Goal: Communication & Community: Answer question/provide support

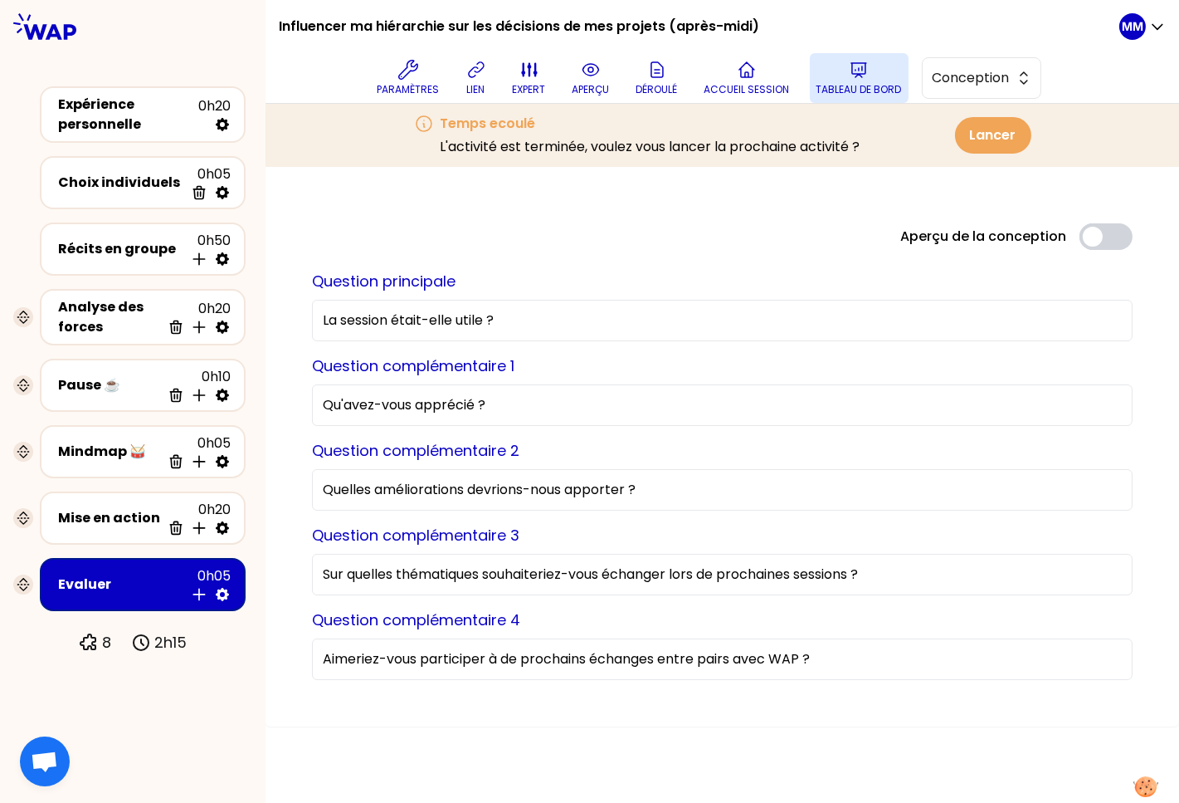
click at [841, 75] on button "Tableau de bord" at bounding box center [859, 78] width 99 height 50
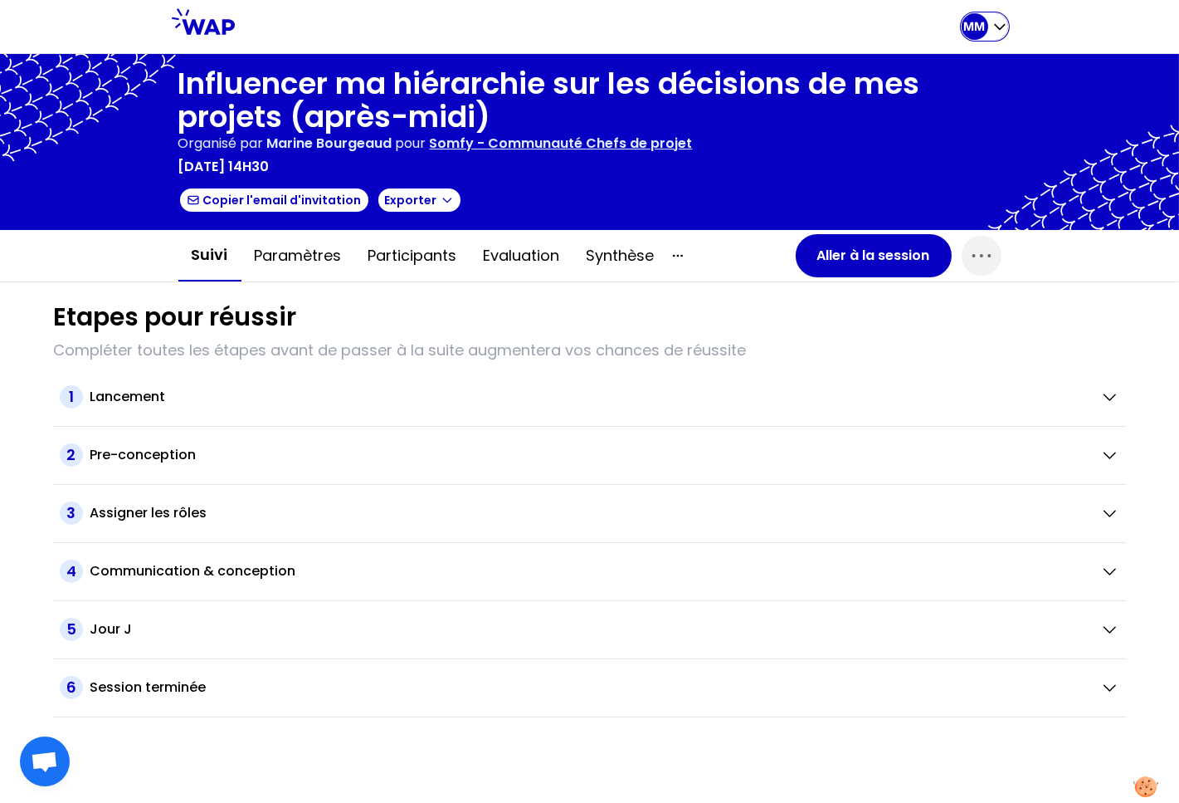
click at [989, 24] on div "MM" at bounding box center [985, 26] width 46 height 27
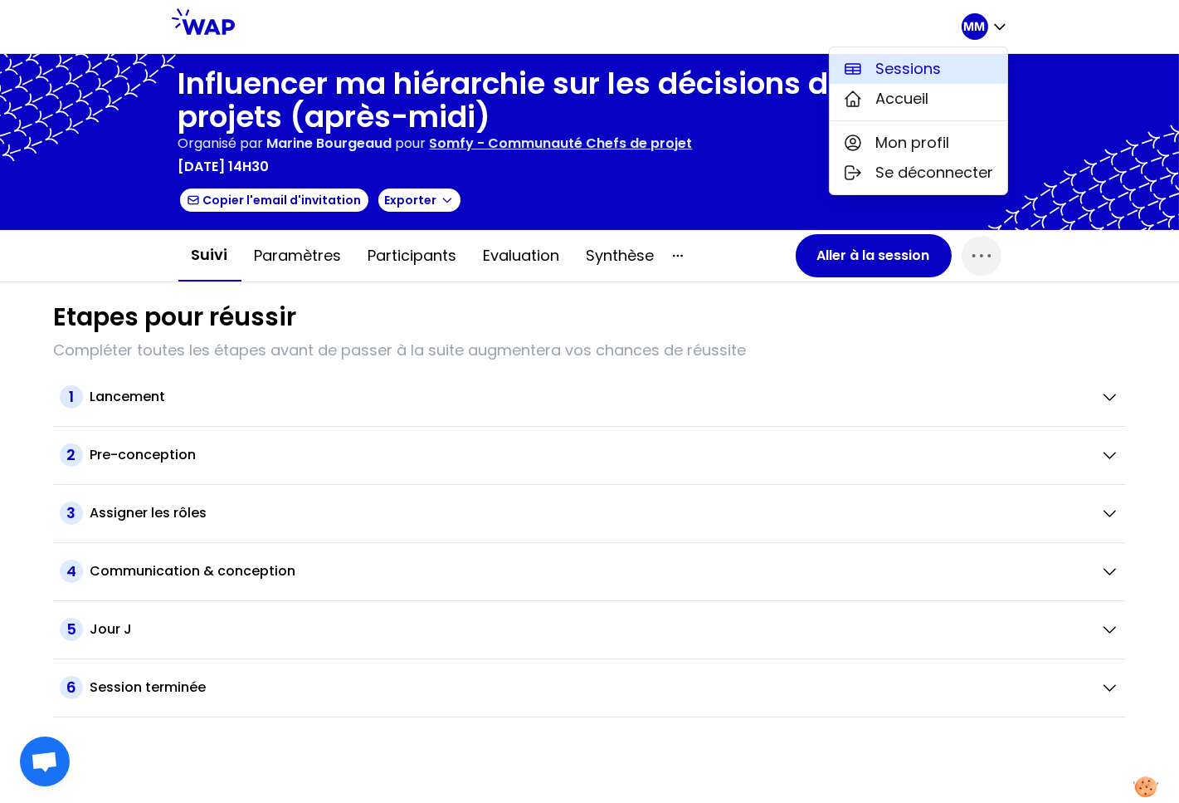
click at [955, 64] on button "Sessions" at bounding box center [919, 69] width 178 height 30
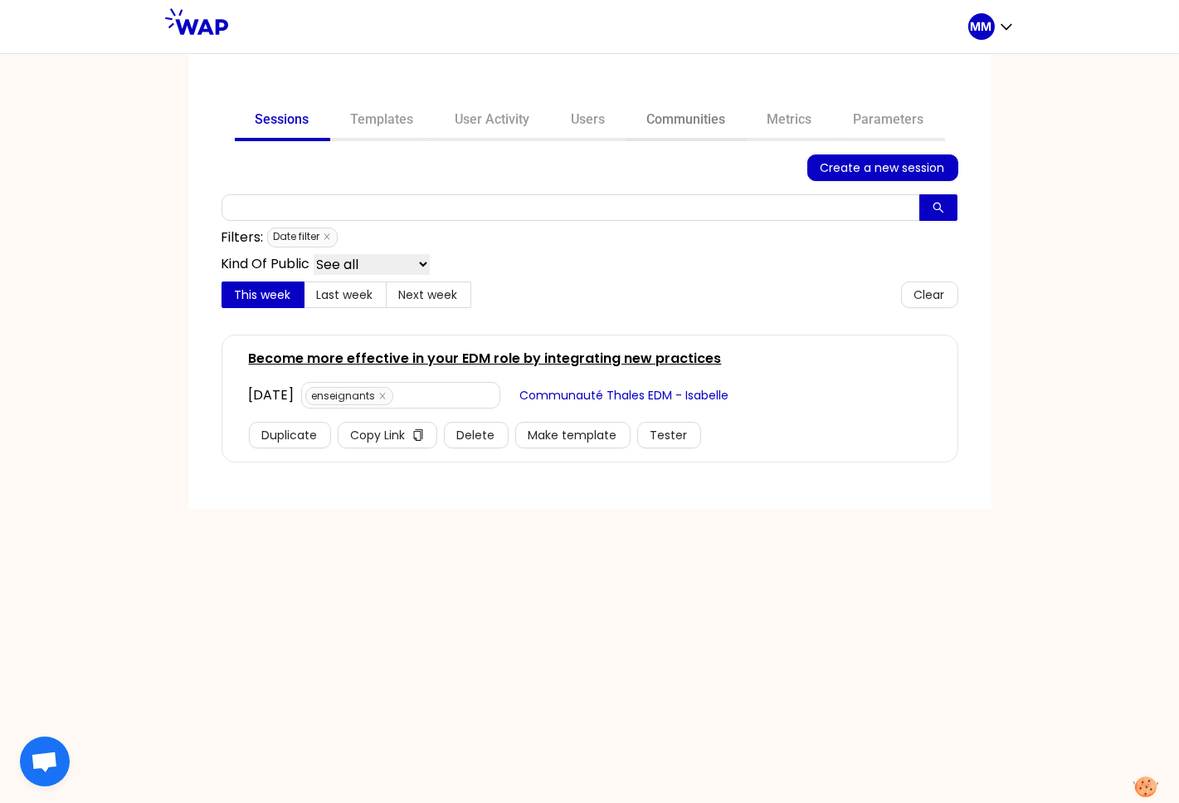
click at [680, 120] on link "Communities" at bounding box center [687, 121] width 120 height 40
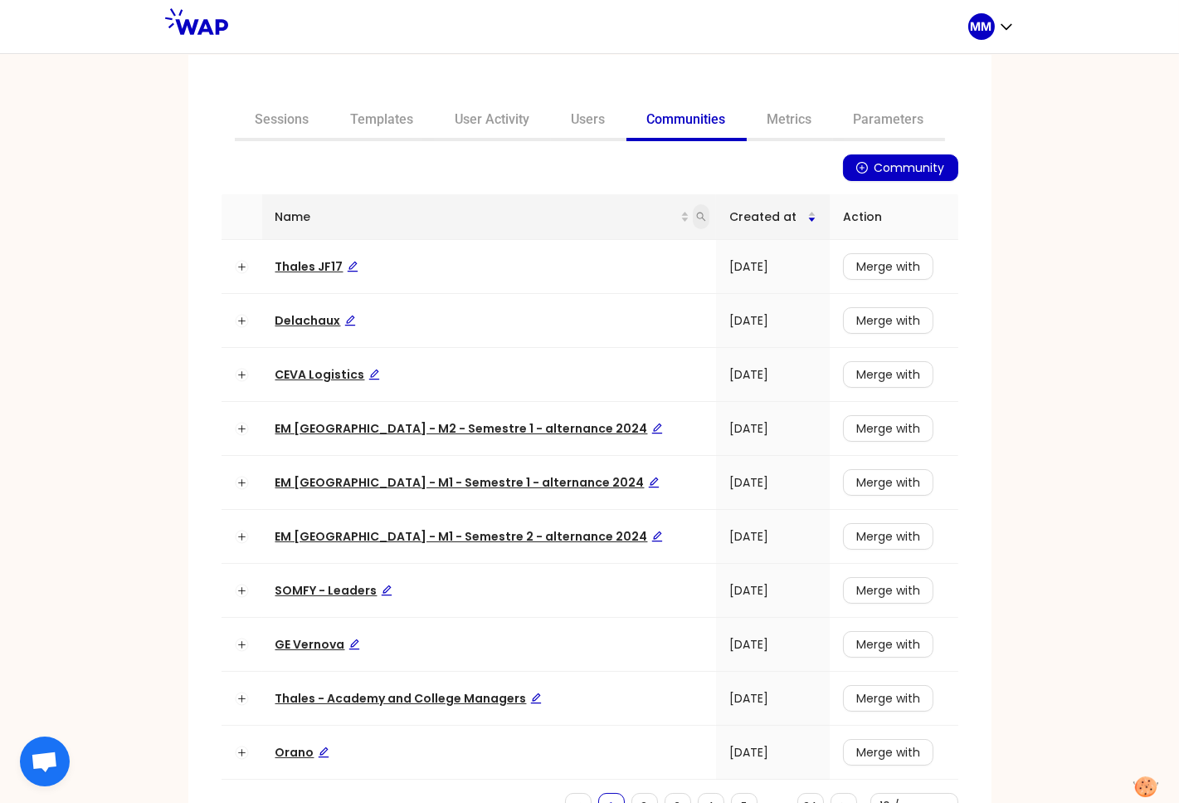
click at [696, 215] on icon "search" at bounding box center [701, 217] width 10 height 10
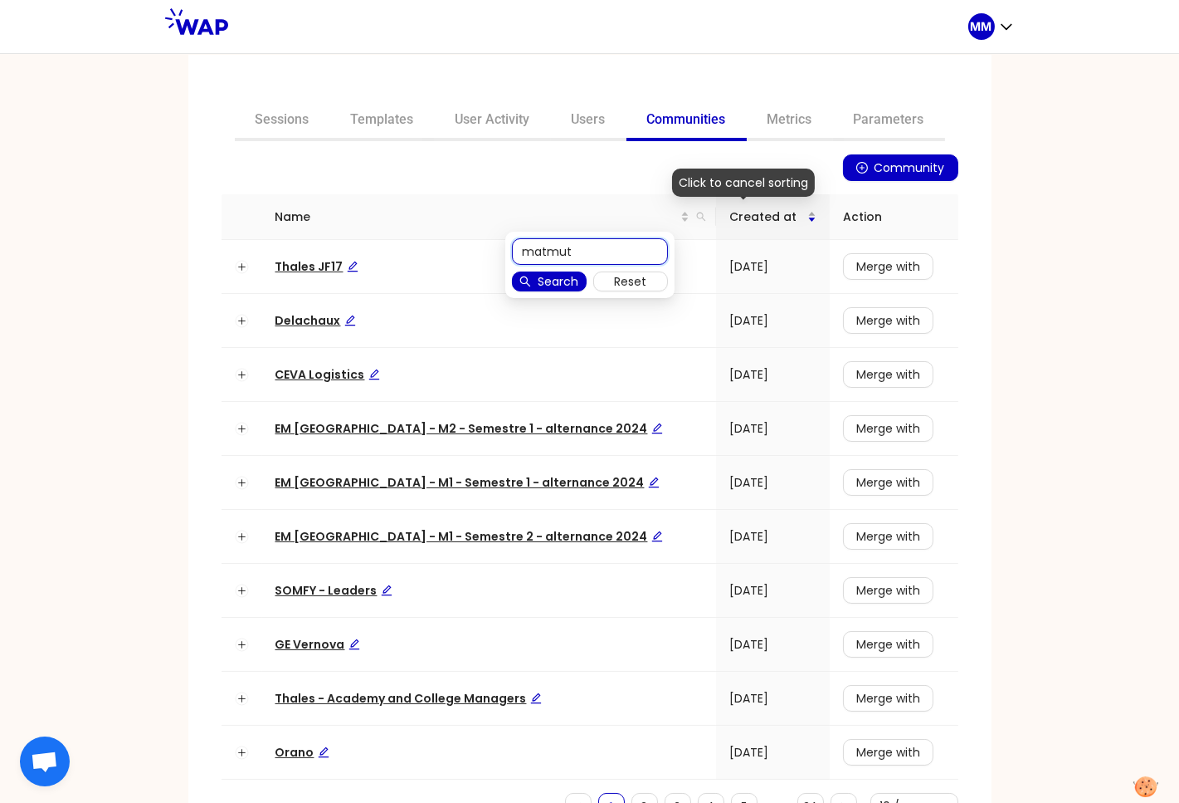
type input "matmut"
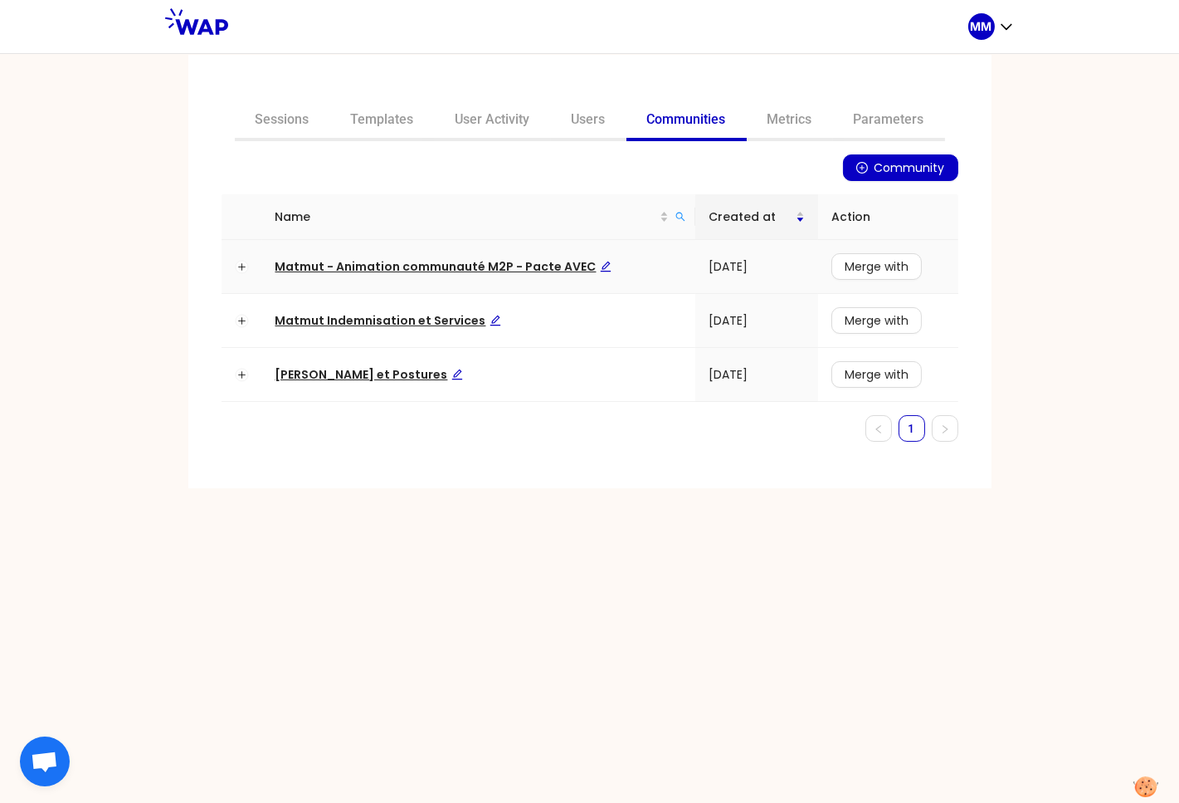
click at [420, 263] on span "Matmut - Animation communauté M2P - Pacte AVEC" at bounding box center [444, 266] width 336 height 17
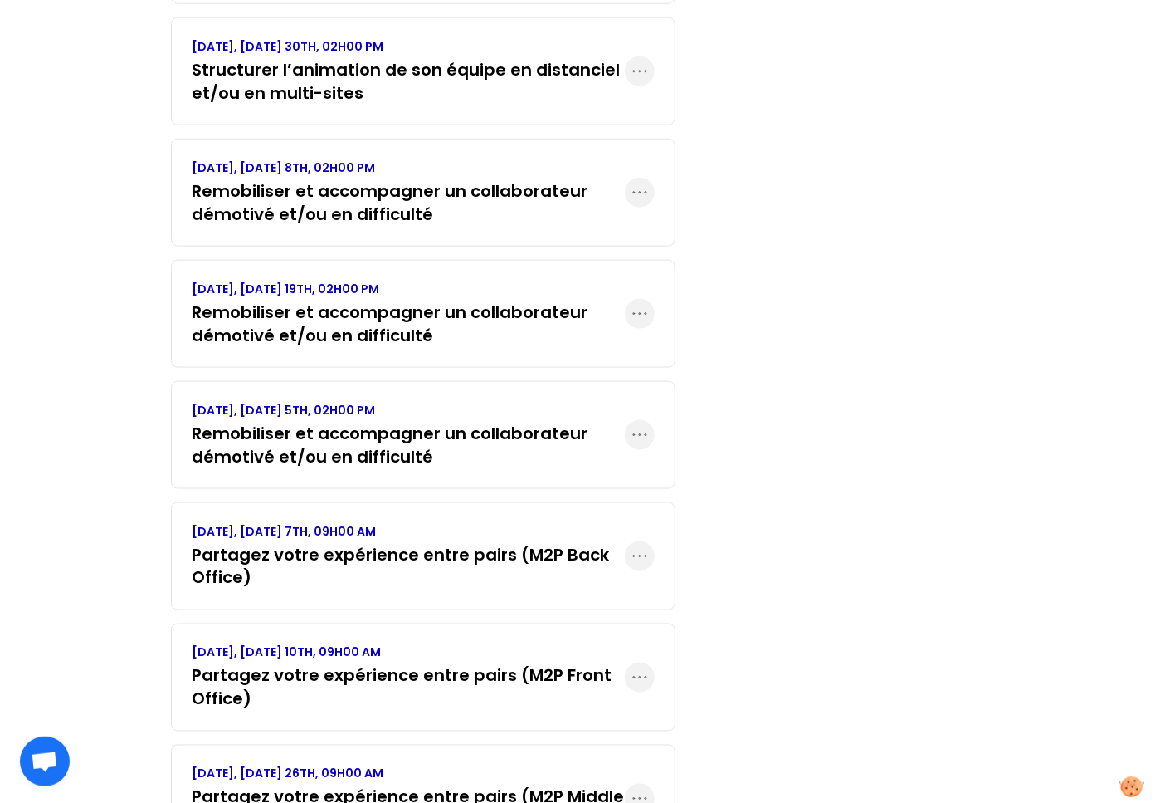
scroll to position [730, 0]
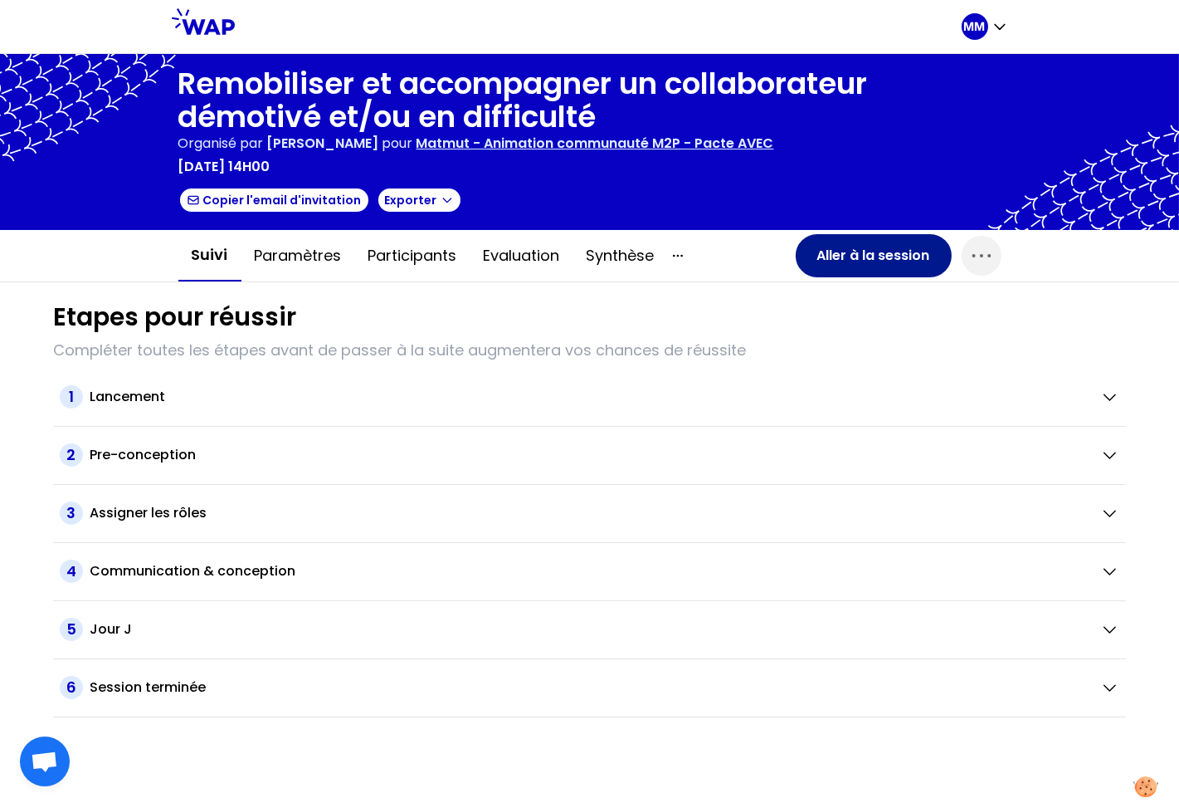
click at [857, 256] on button "Aller à la session" at bounding box center [874, 255] width 156 height 43
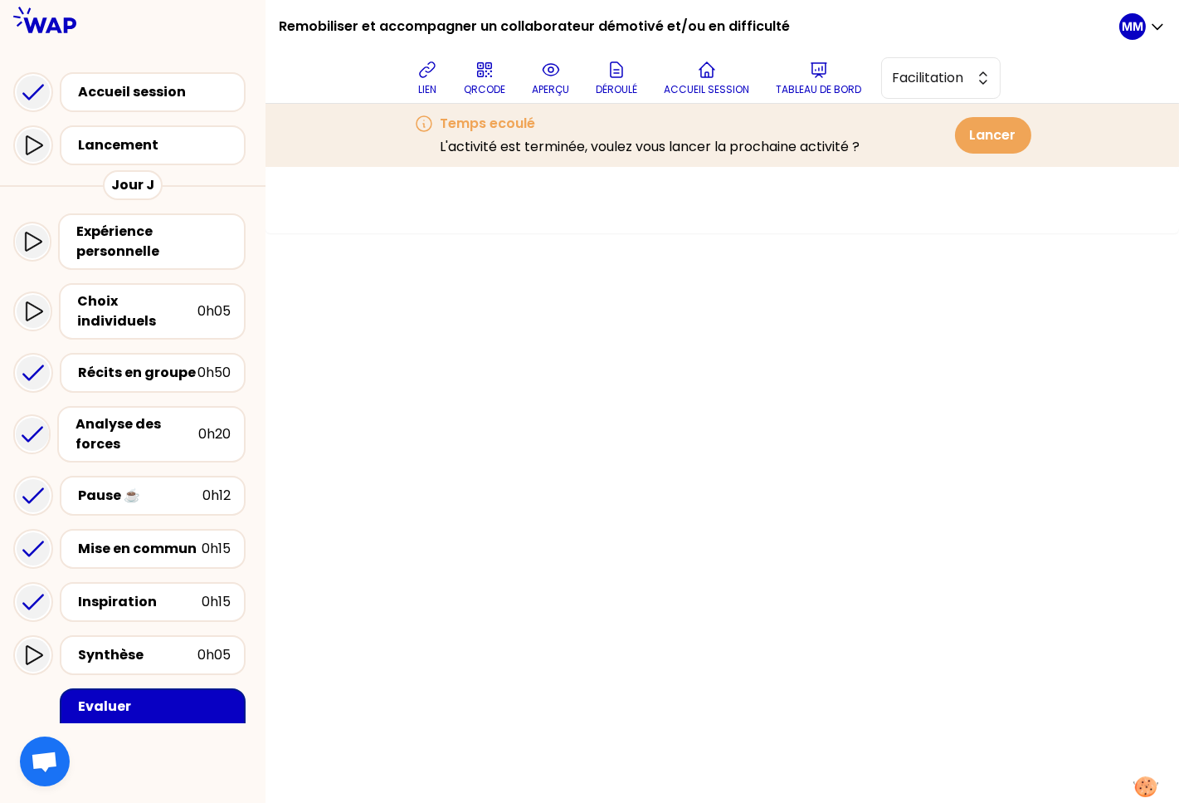
click at [892, 95] on button "Facilitation" at bounding box center [941, 78] width 120 height 42
drag, startPoint x: 922, startPoint y: 118, endPoint x: 761, endPoint y: 116, distance: 161.0
click at [921, 118] on span "Conception" at bounding box center [951, 120] width 71 height 20
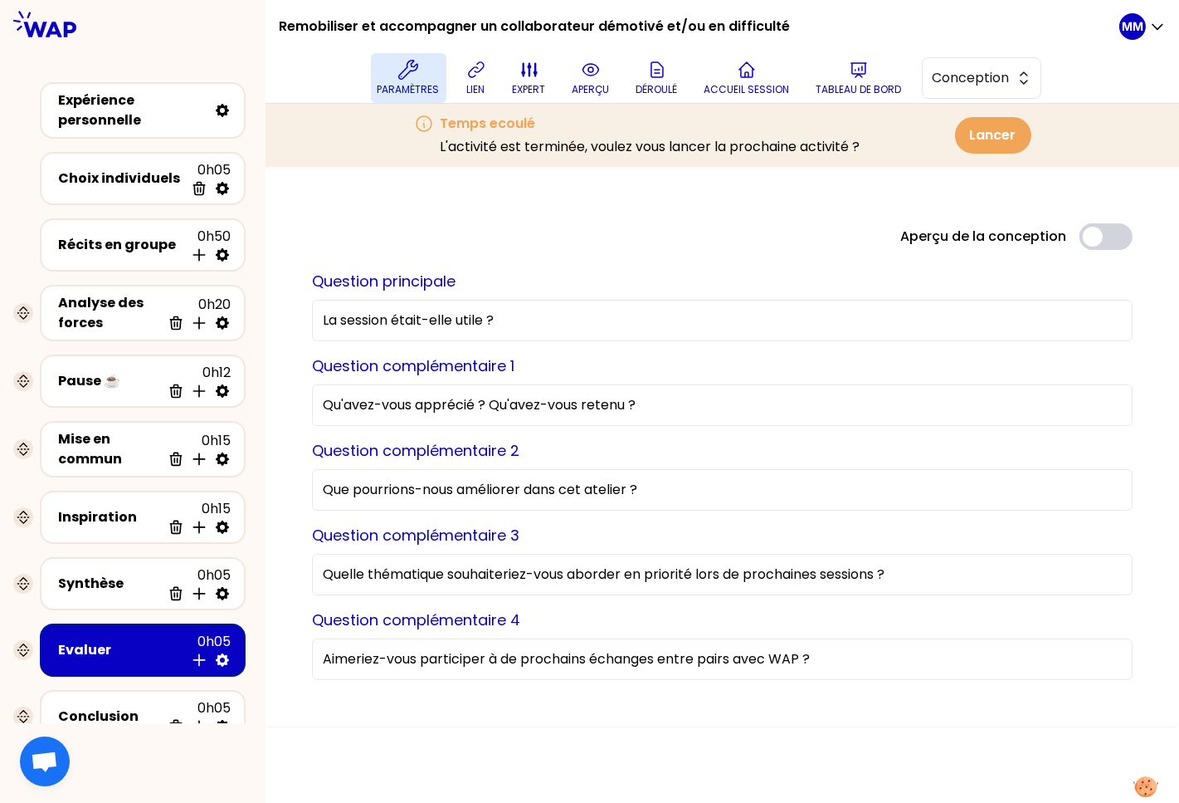
click at [406, 76] on icon at bounding box center [408, 70] width 20 height 20
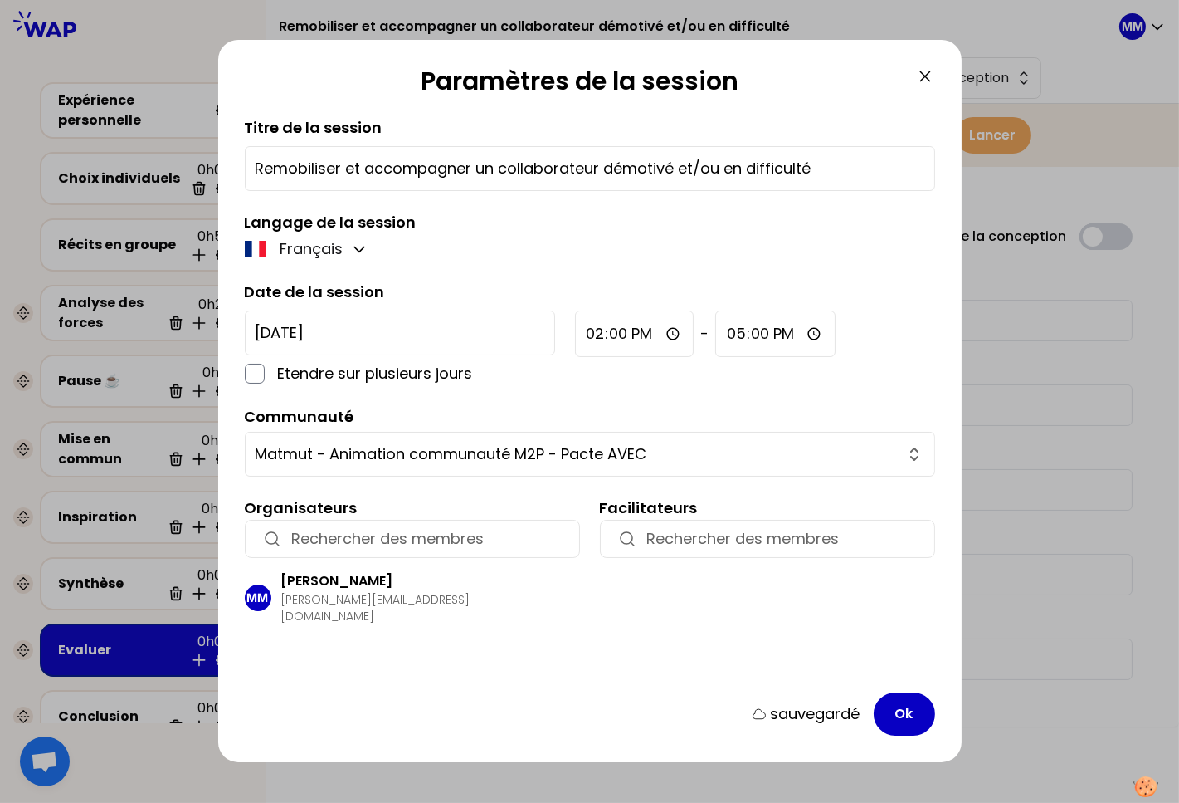
click at [387, 535] on input "button" at bounding box center [427, 538] width 271 height 23
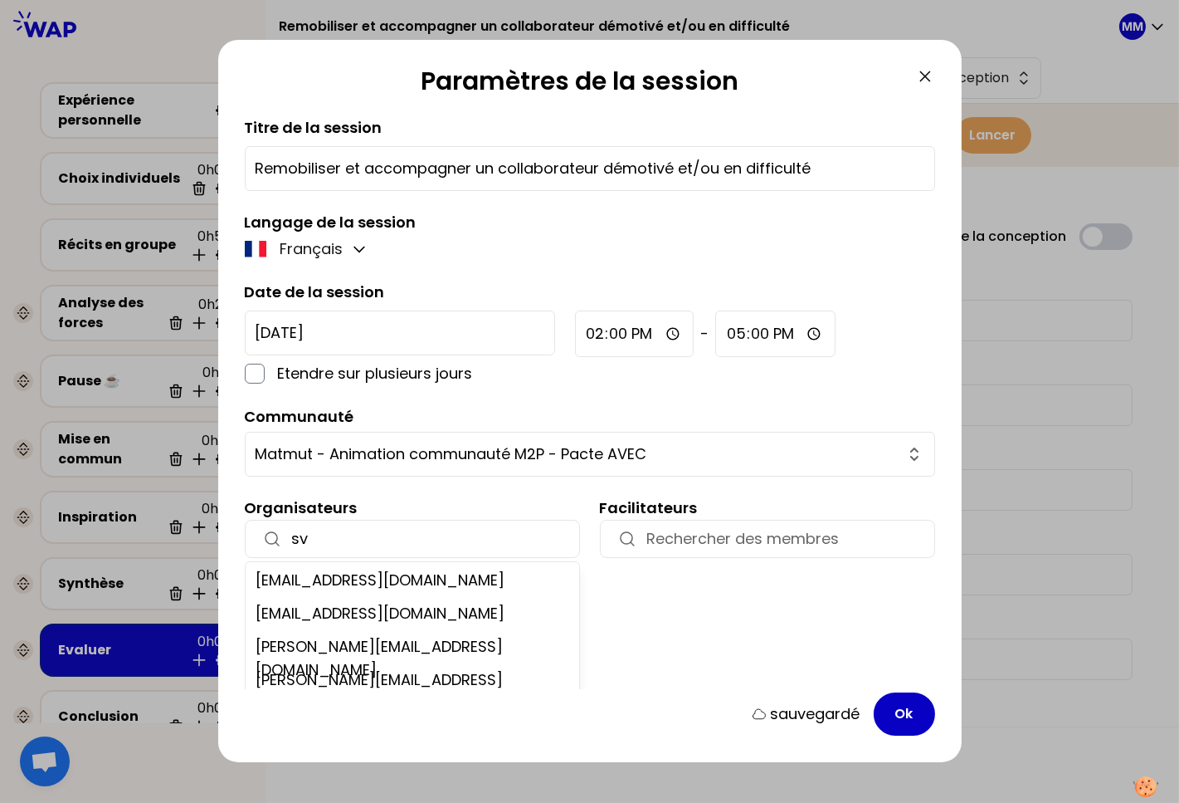
type input "sv"
click at [457, 643] on div "[PERSON_NAME][EMAIL_ADDRESS][DOMAIN_NAME]" at bounding box center [410, 644] width 329 height 33
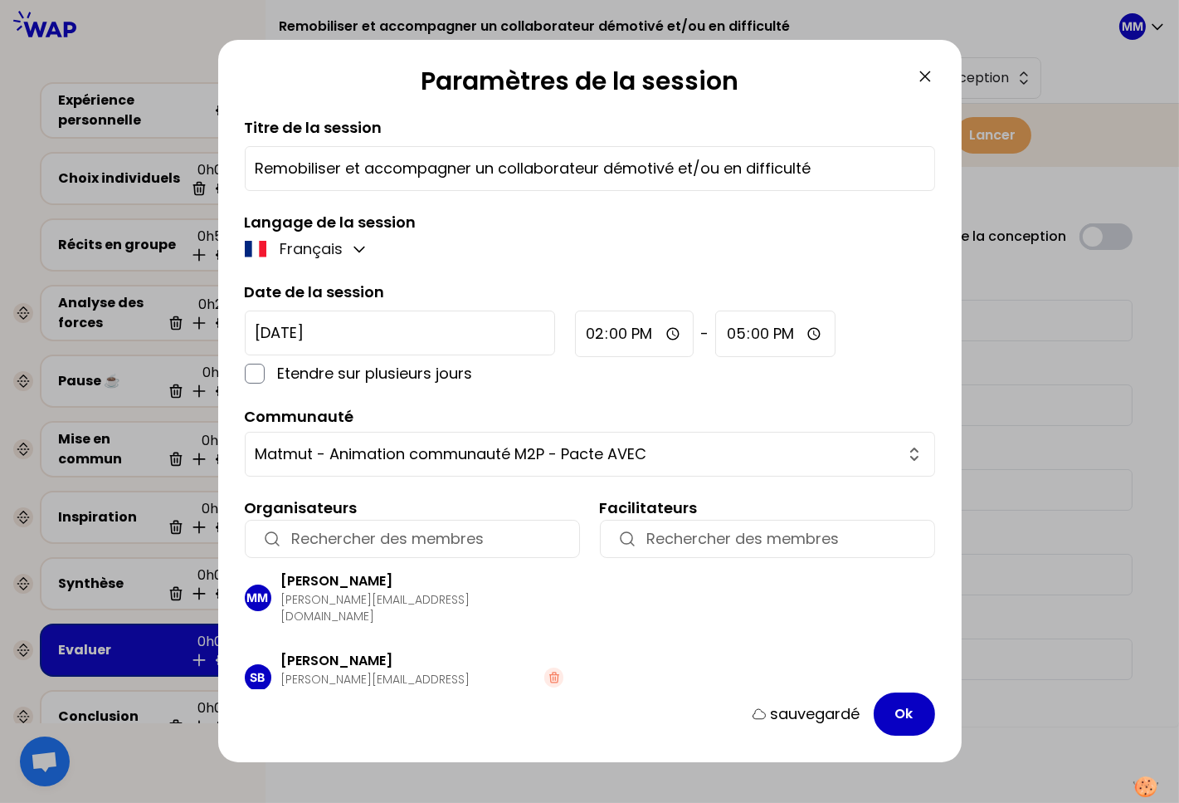
click at [365, 671] on p "[PERSON_NAME][EMAIL_ADDRESS][DOMAIN_NAME]" at bounding box center [413, 687] width 264 height 33
click at [367, 671] on p "[PERSON_NAME][EMAIL_ADDRESS][DOMAIN_NAME]" at bounding box center [413, 687] width 264 height 33
click at [362, 671] on p "[PERSON_NAME][EMAIL_ADDRESS][DOMAIN_NAME]" at bounding box center [413, 687] width 264 height 33
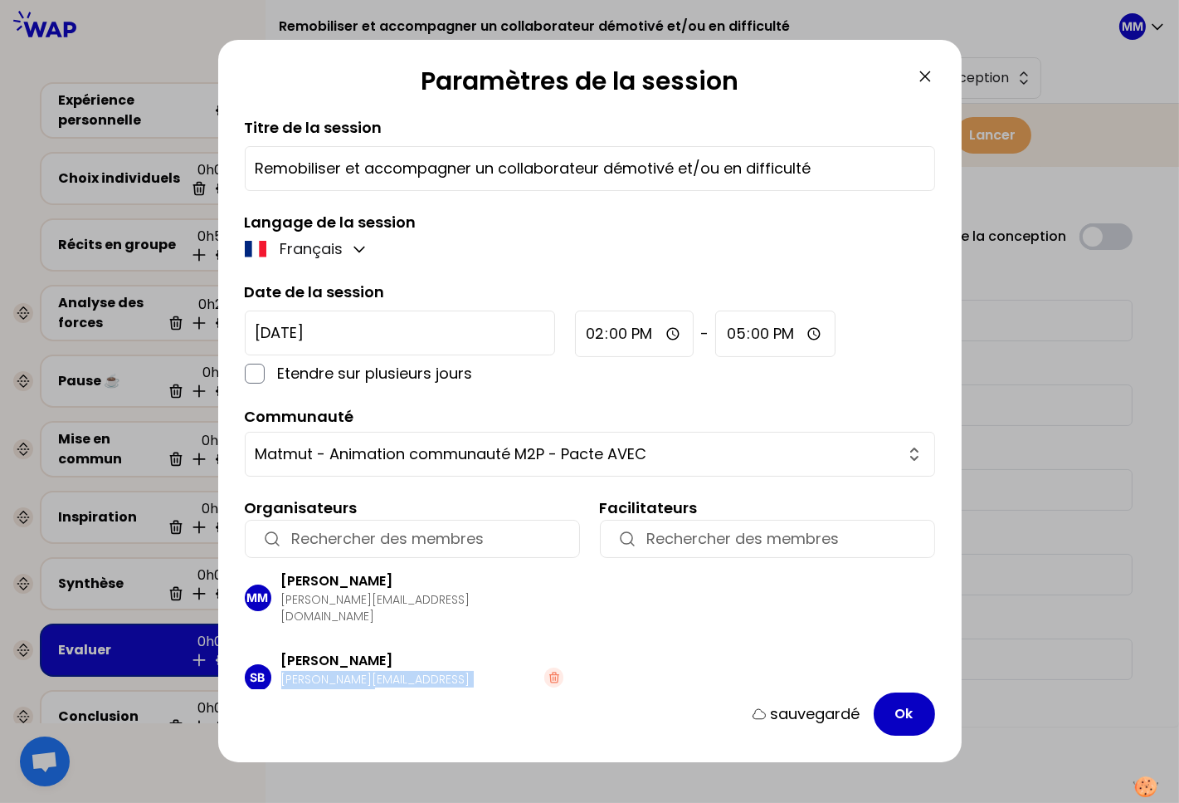
click at [362, 671] on p "[PERSON_NAME][EMAIL_ADDRESS][DOMAIN_NAME]" at bounding box center [413, 687] width 264 height 33
copy div "[PERSON_NAME][EMAIL_ADDRESS][DOMAIN_NAME]"
click at [911, 713] on button "Ok" at bounding box center [904, 713] width 61 height 43
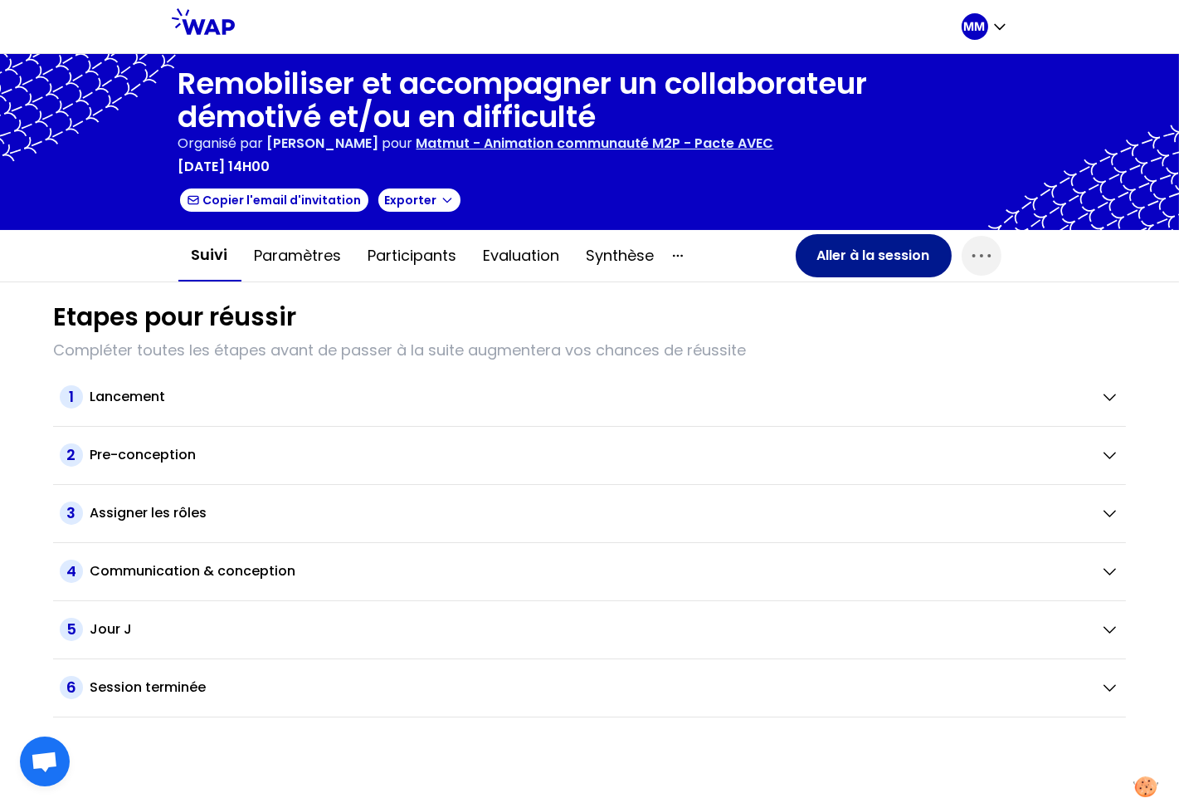
click at [888, 256] on button "Aller à la session" at bounding box center [874, 255] width 156 height 43
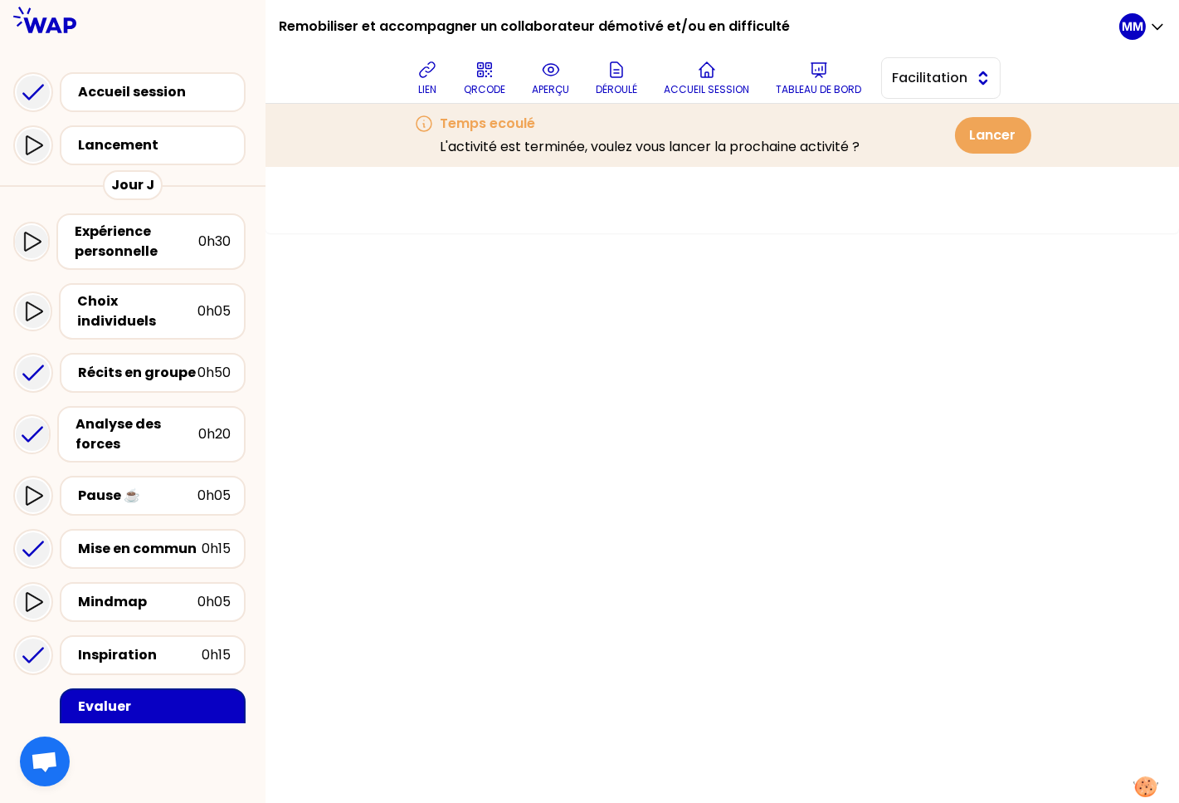
click at [967, 68] on span "Facilitation" at bounding box center [929, 78] width 75 height 20
click at [958, 99] on div "lien QRCODE aperçu Déroulé Accueil session Tableau de bord Facilitation Concept…" at bounding box center [706, 78] width 828 height 50
click at [949, 119] on div "Temps ecoulé L'activité est terminée, voulez vous lancer la prochaine activité …" at bounding box center [736, 135] width 591 height 43
click at [945, 71] on span "Facilitation" at bounding box center [929, 78] width 75 height 20
click at [944, 117] on span "Conception" at bounding box center [951, 120] width 71 height 20
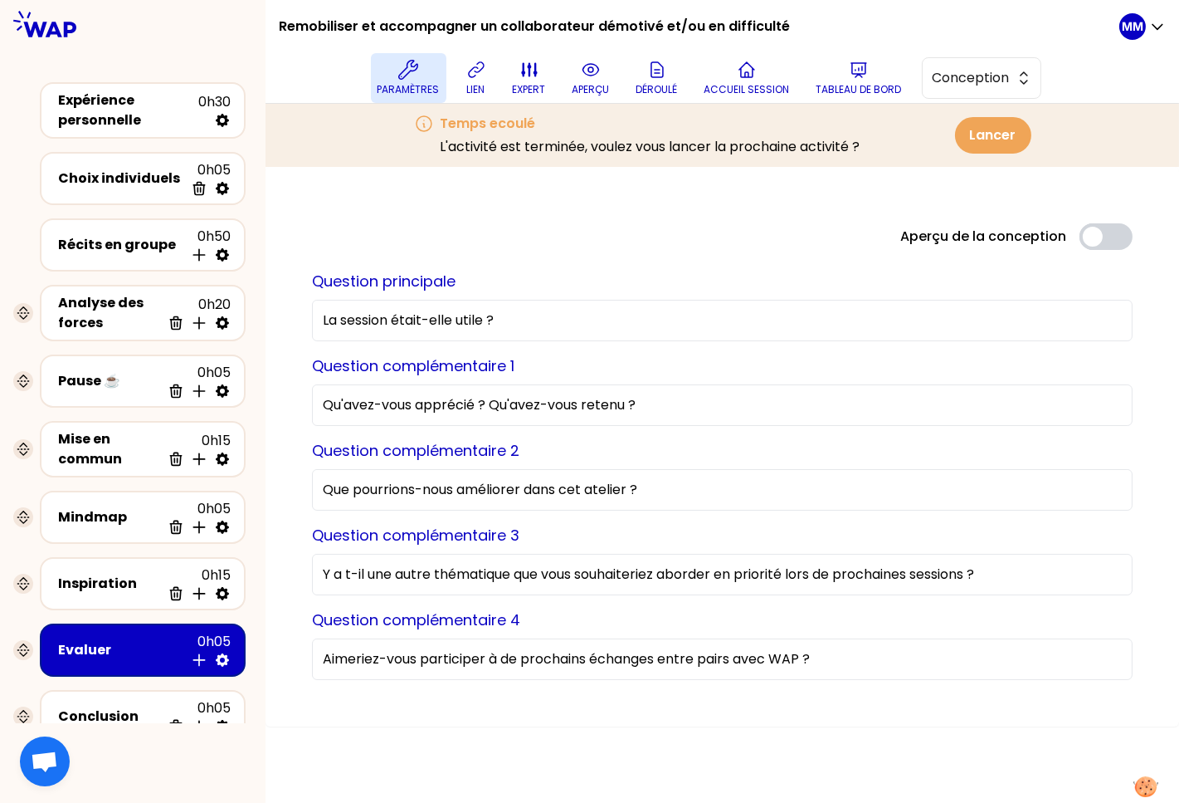
click at [407, 77] on icon at bounding box center [408, 70] width 20 height 20
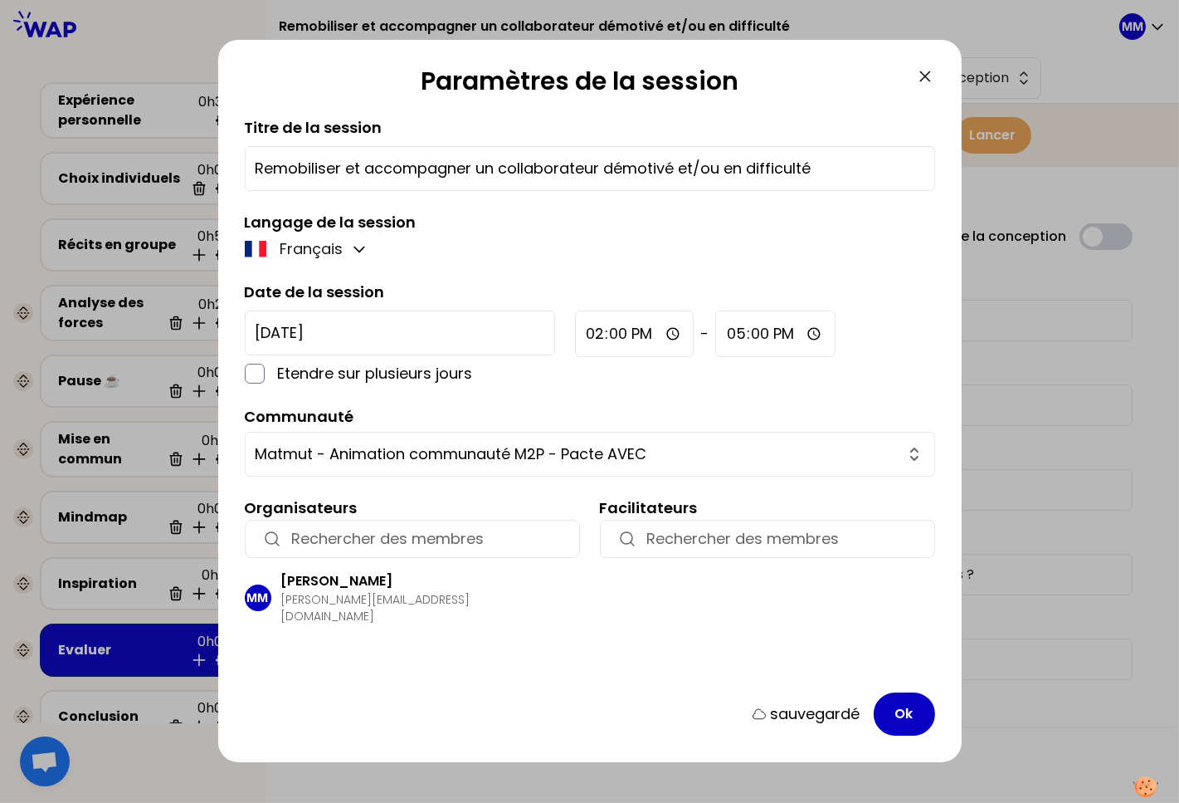
click at [444, 535] on input "button" at bounding box center [427, 538] width 271 height 23
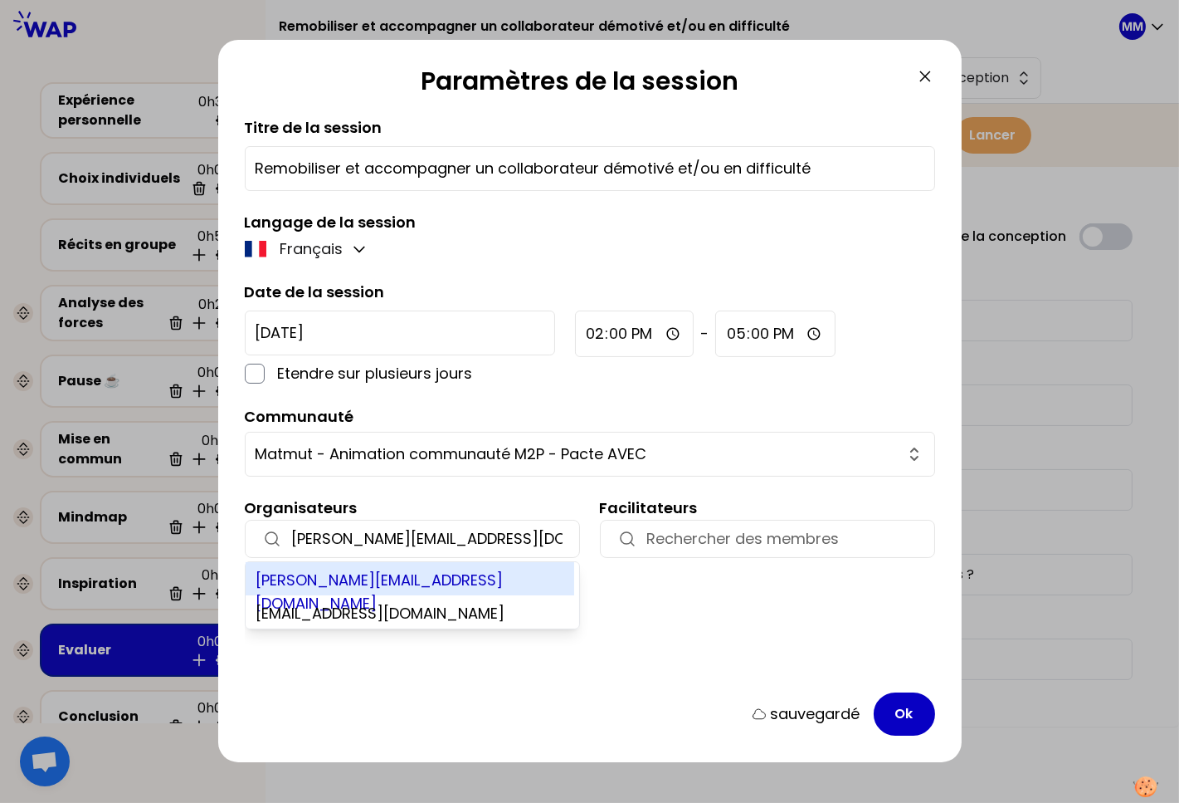
type input "svenia@learnspace.fr"
drag, startPoint x: 451, startPoint y: 580, endPoint x: 748, endPoint y: 691, distance: 317.0
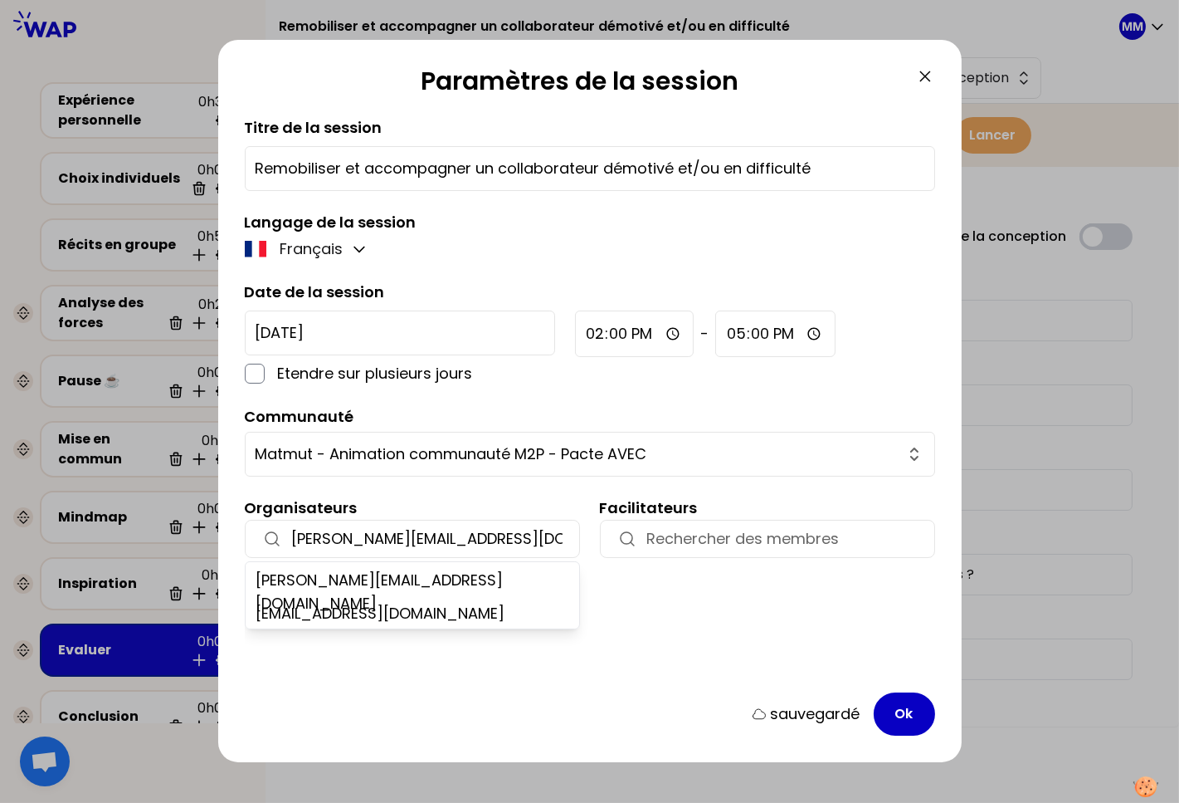
click at [451, 580] on div "svenia@learnspace.fr" at bounding box center [410, 578] width 329 height 33
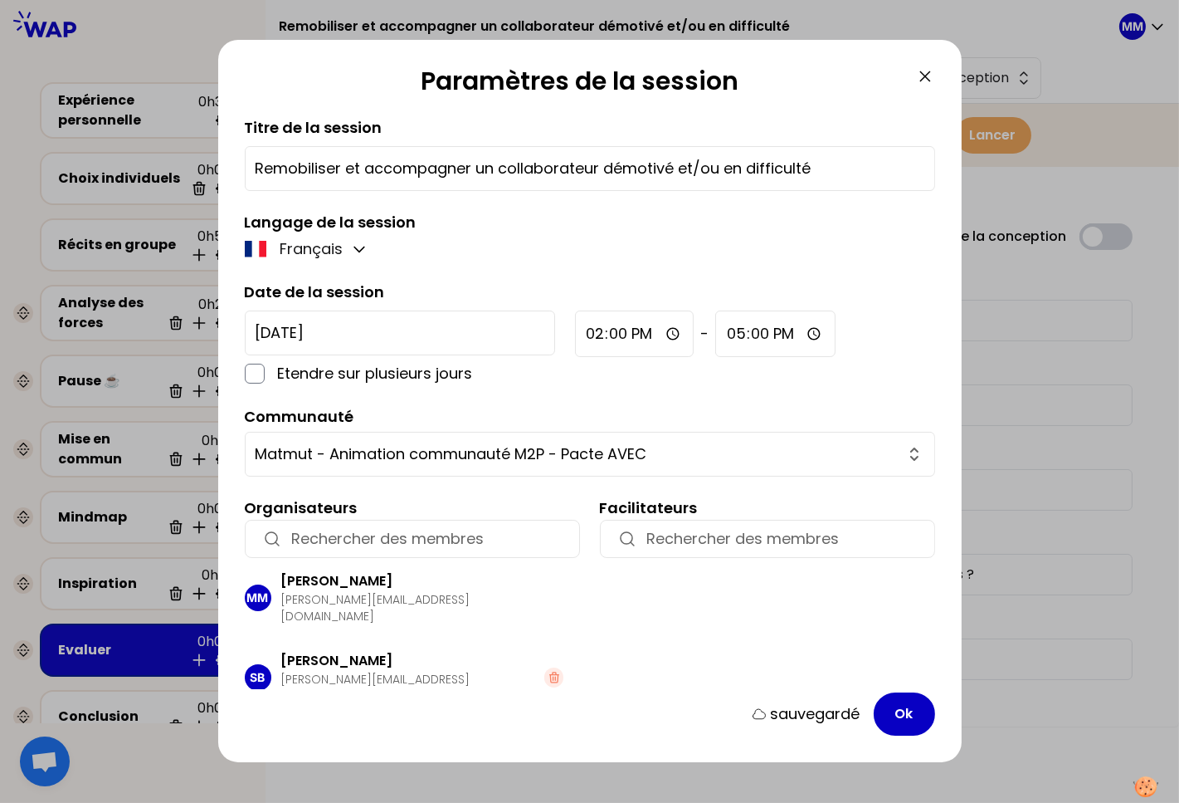
drag, startPoint x: 898, startPoint y: 716, endPoint x: 918, endPoint y: 539, distance: 178.7
click at [898, 714] on button "Ok" at bounding box center [904, 713] width 61 height 43
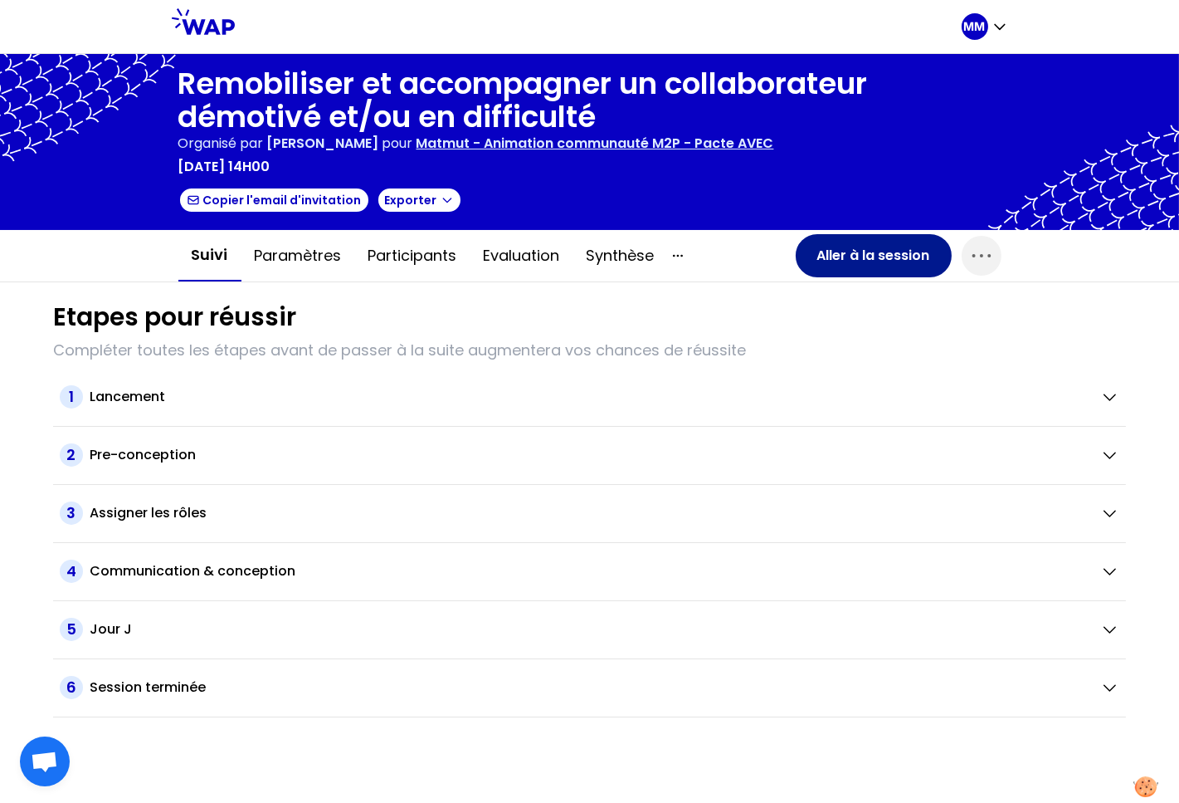
click at [900, 256] on button "Aller à la session" at bounding box center [874, 255] width 156 height 43
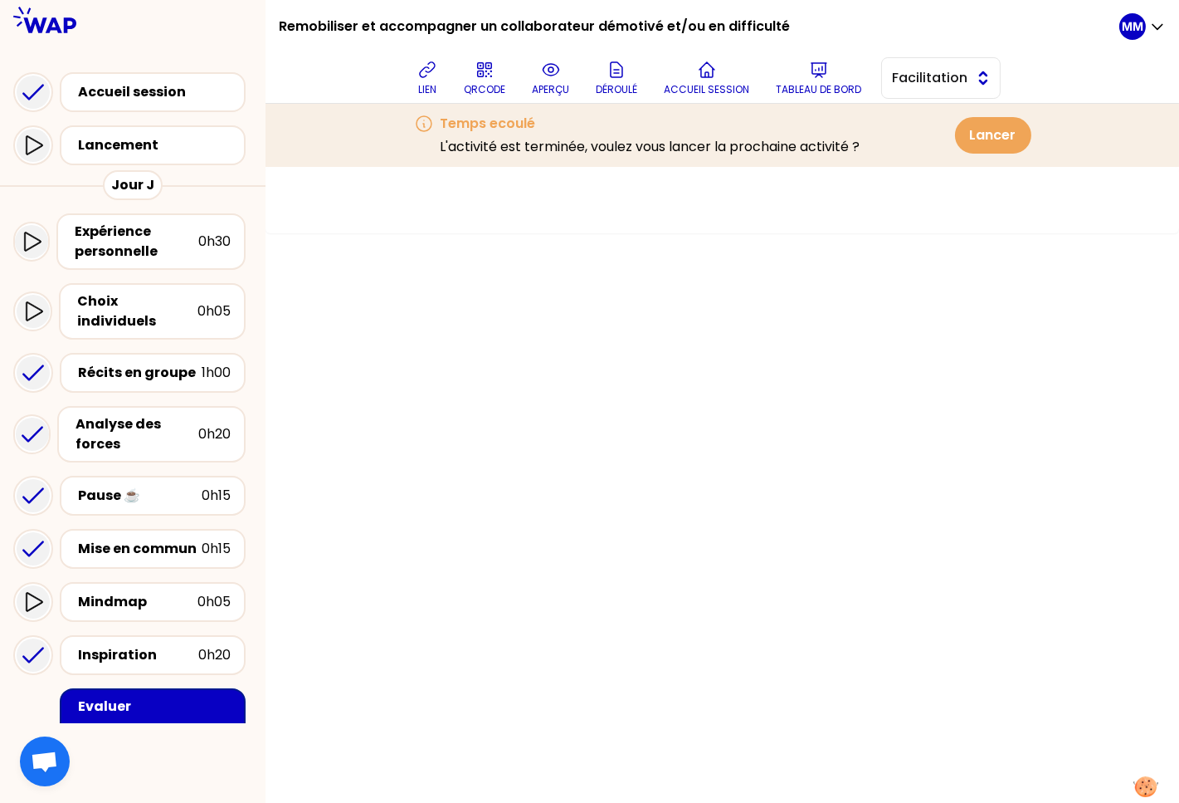
drag, startPoint x: 950, startPoint y: 88, endPoint x: 949, endPoint y: 97, distance: 9.3
click at [950, 88] on button "Facilitation" at bounding box center [941, 78] width 120 height 42
drag, startPoint x: 942, startPoint y: 118, endPoint x: 897, endPoint y: 118, distance: 44.8
click at [941, 118] on span "Conception" at bounding box center [951, 120] width 71 height 20
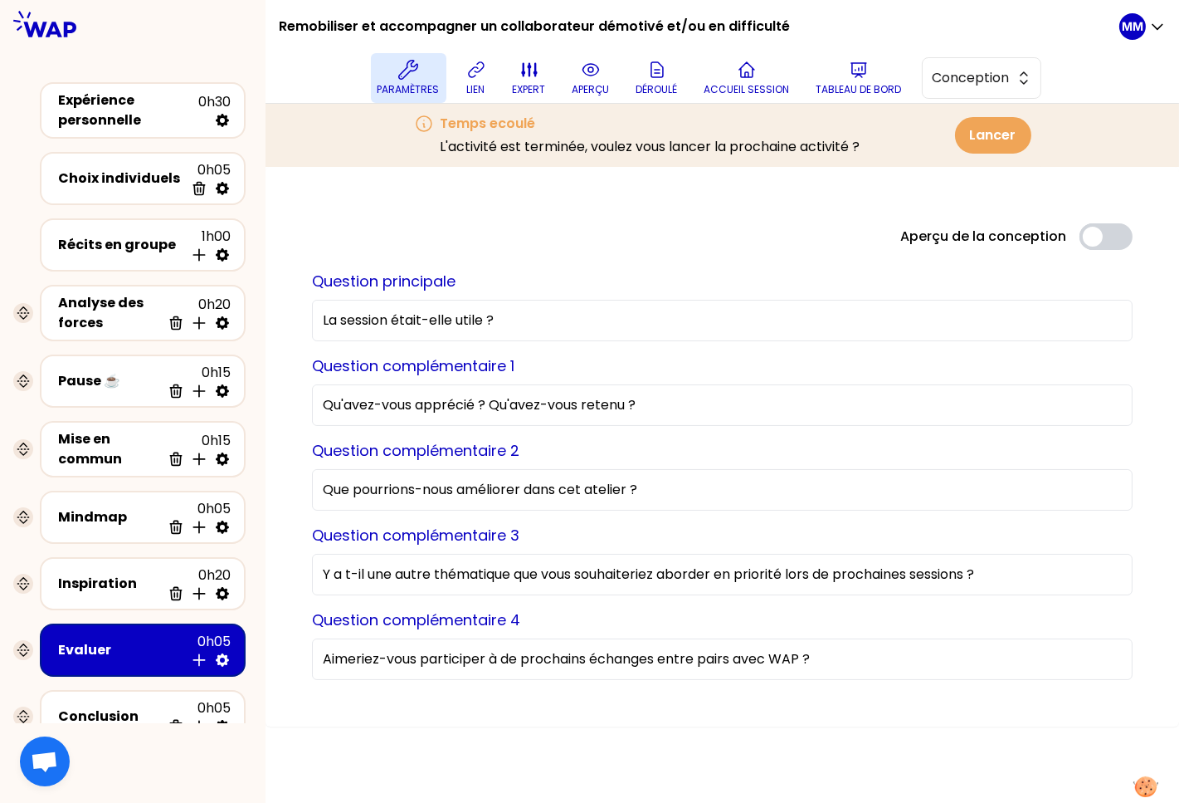
click at [418, 77] on icon at bounding box center [408, 70] width 20 height 20
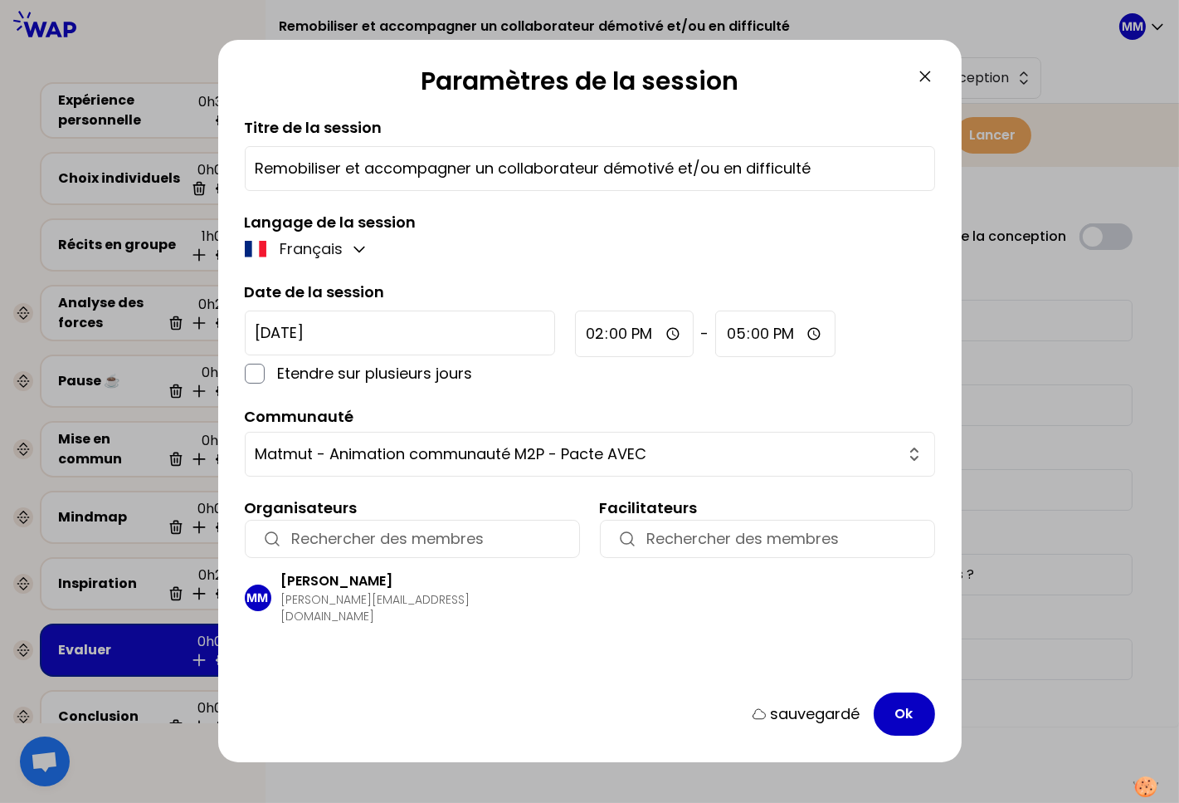
click at [408, 532] on input "button" at bounding box center [427, 538] width 271 height 23
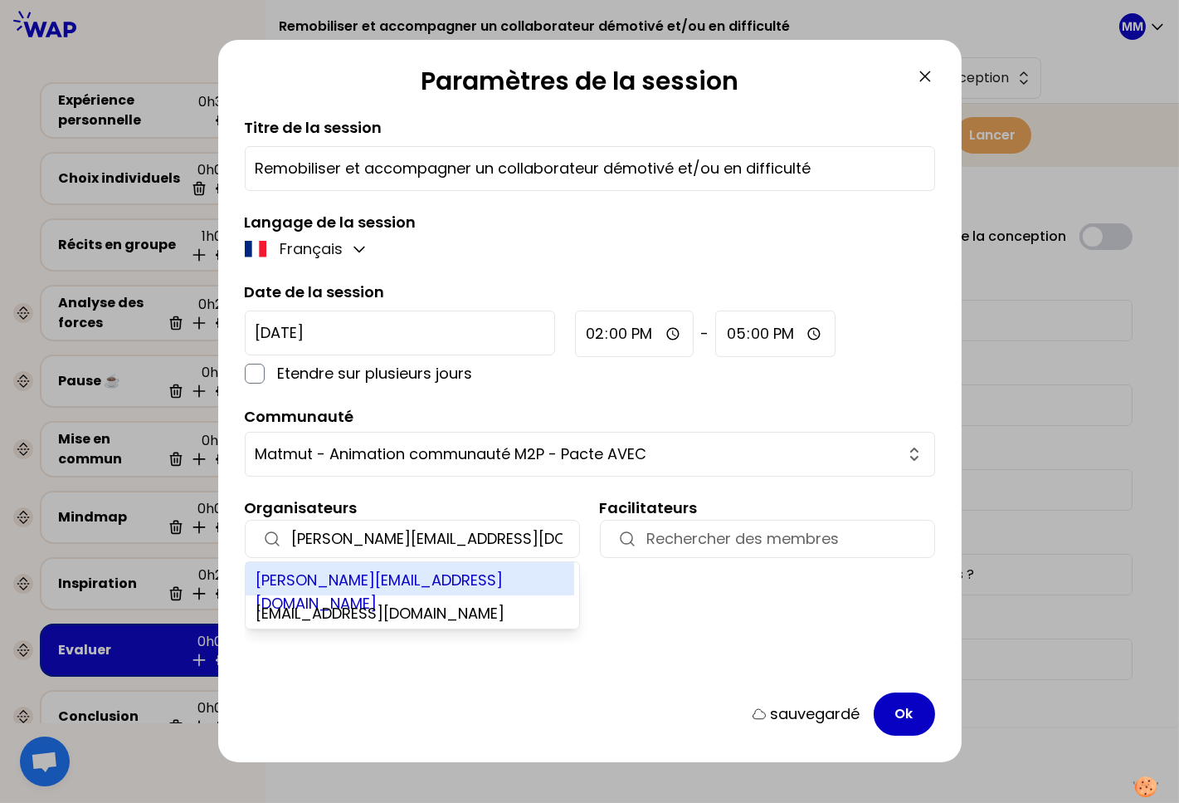
type input "[PERSON_NAME][EMAIL_ADDRESS][DOMAIN_NAME]"
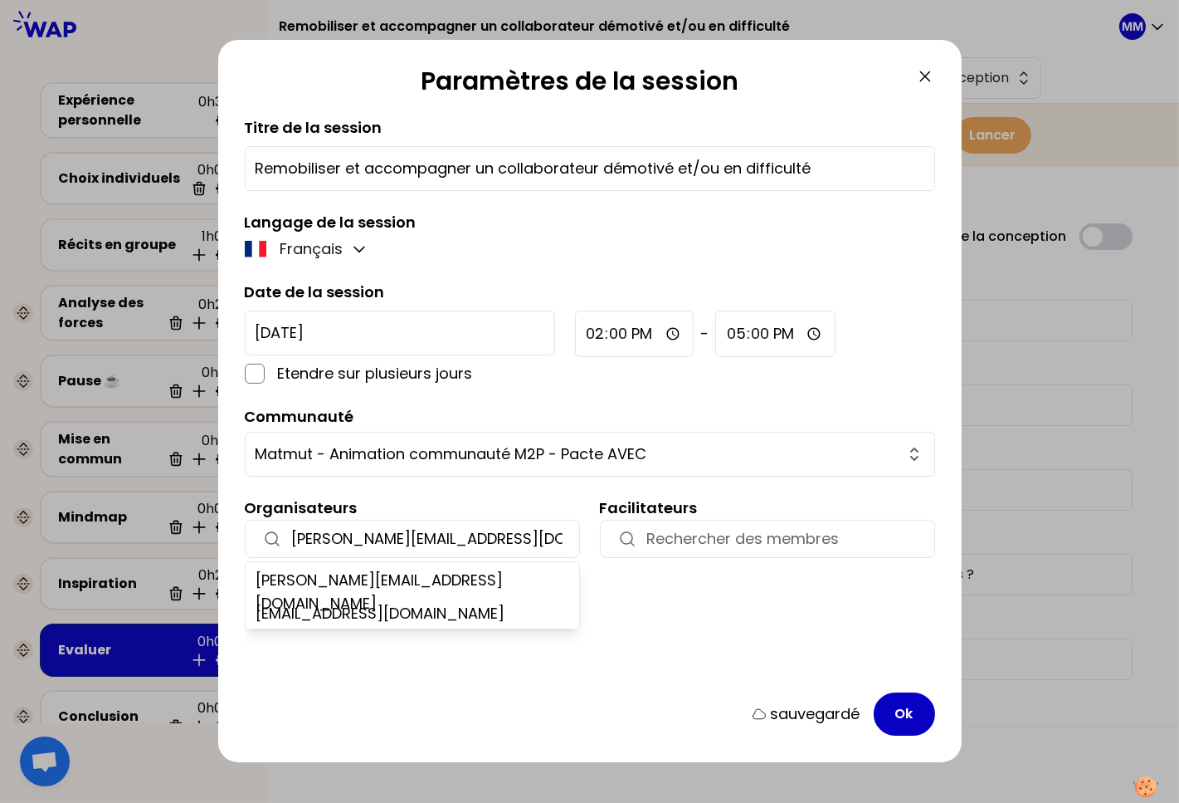
drag, startPoint x: 468, startPoint y: 589, endPoint x: 689, endPoint y: 636, distance: 225.6
click at [468, 589] on div "[PERSON_NAME][EMAIL_ADDRESS][DOMAIN_NAME]" at bounding box center [410, 578] width 329 height 33
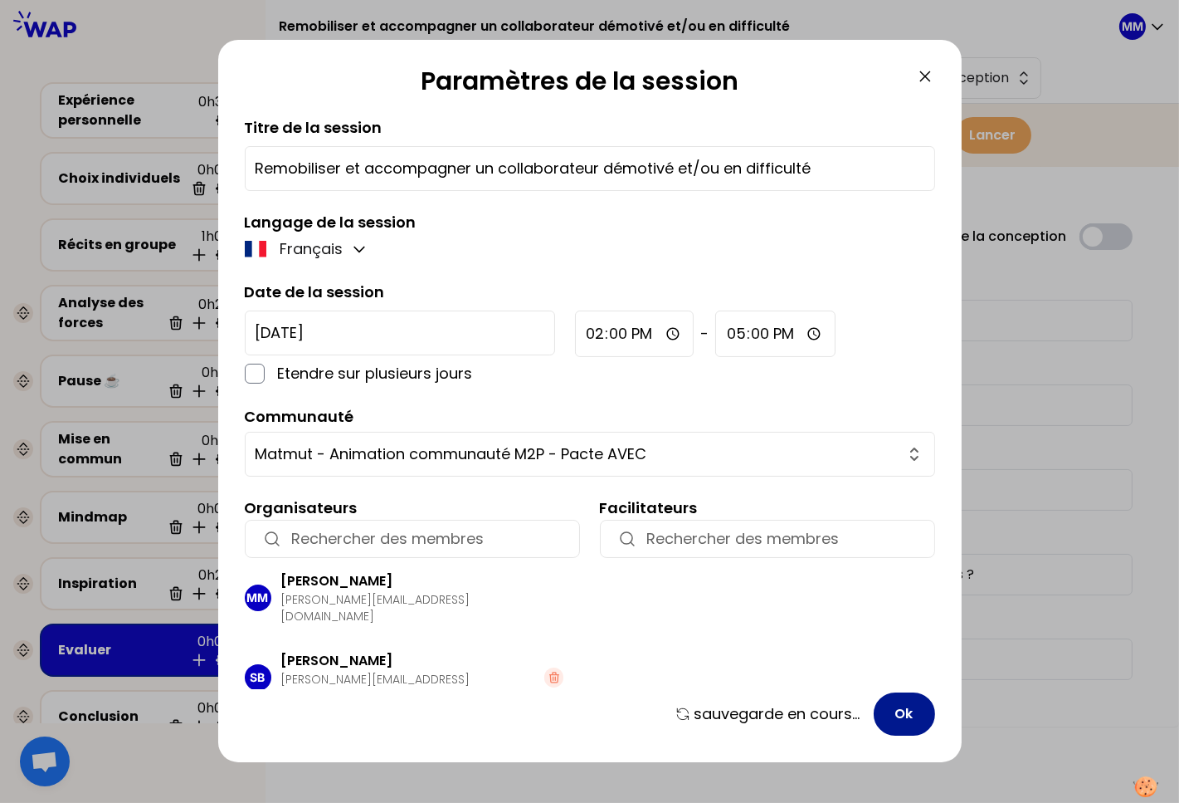
click at [903, 722] on button "Ok" at bounding box center [904, 713] width 61 height 43
